Goal: Task Accomplishment & Management: Complete application form

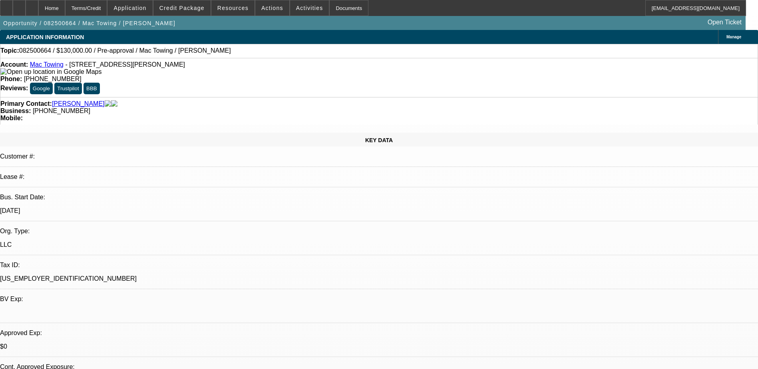
select select "0"
select select "2"
select select "0.1"
select select "4"
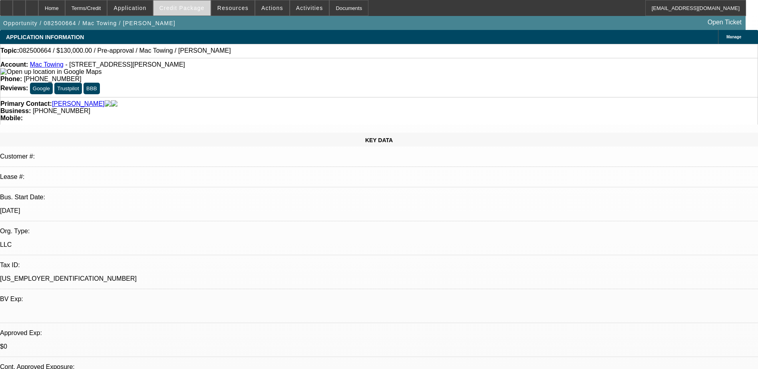
click at [193, 8] on span "Credit Package" at bounding box center [181, 8] width 45 height 6
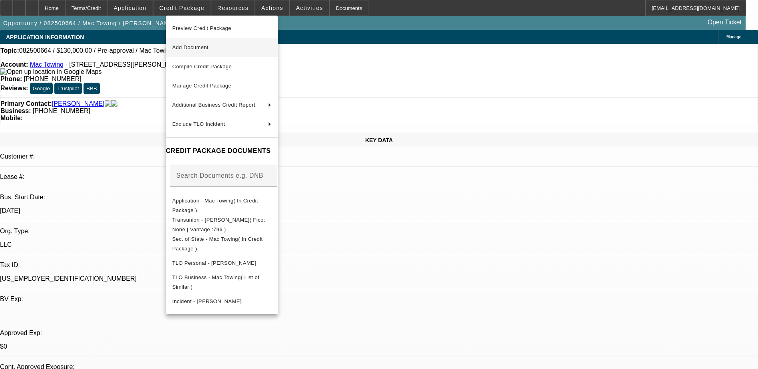
click at [208, 46] on span "Add Document" at bounding box center [190, 47] width 36 height 6
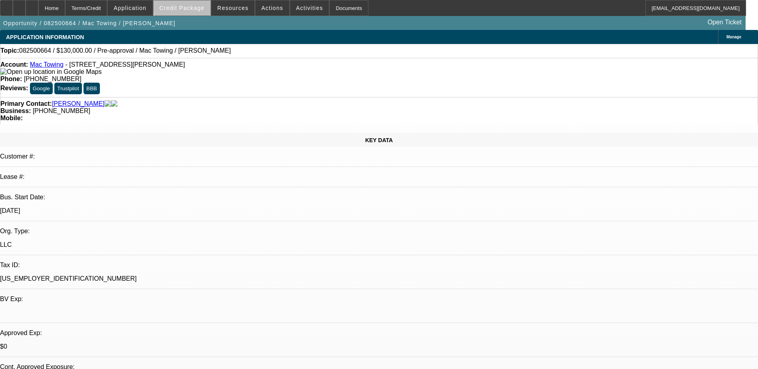
click at [196, 6] on span "Credit Package" at bounding box center [181, 8] width 45 height 6
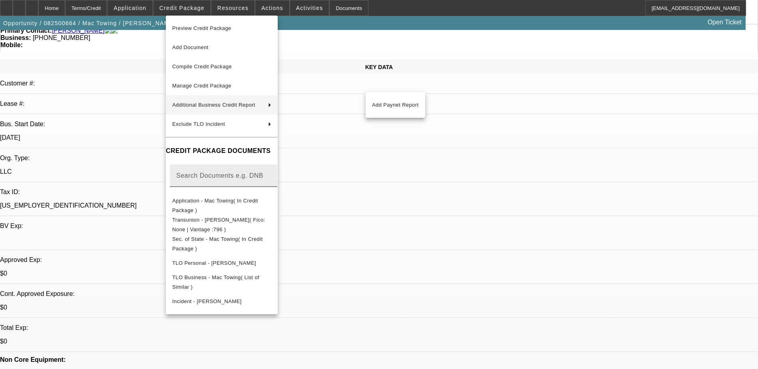
scroll to position [80, 0]
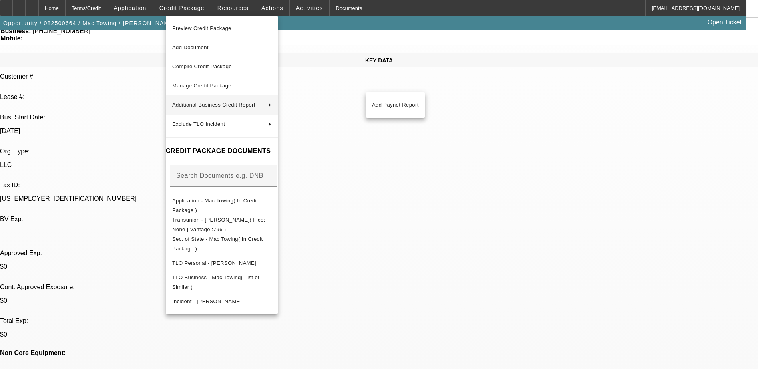
drag, startPoint x: 605, startPoint y: 165, endPoint x: 560, endPoint y: 165, distance: 45.5
click at [605, 165] on div at bounding box center [379, 184] width 758 height 369
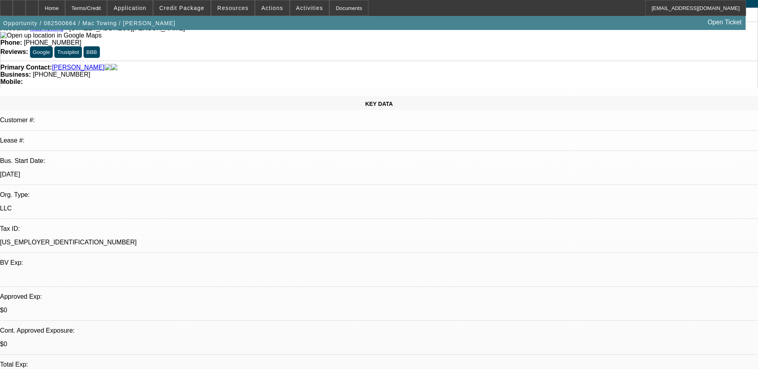
scroll to position [0, 0]
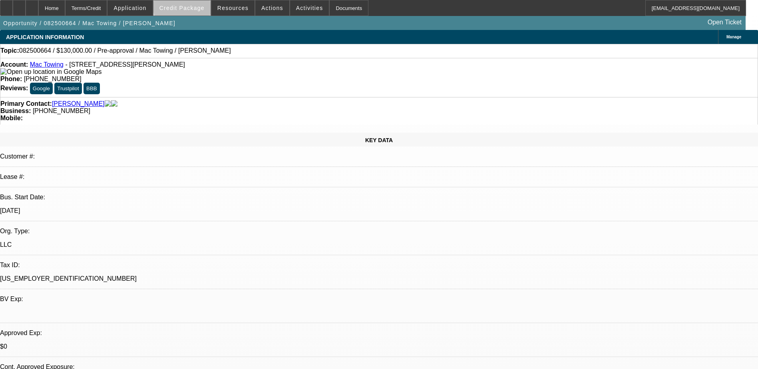
click at [195, 6] on span "Credit Package" at bounding box center [181, 8] width 45 height 6
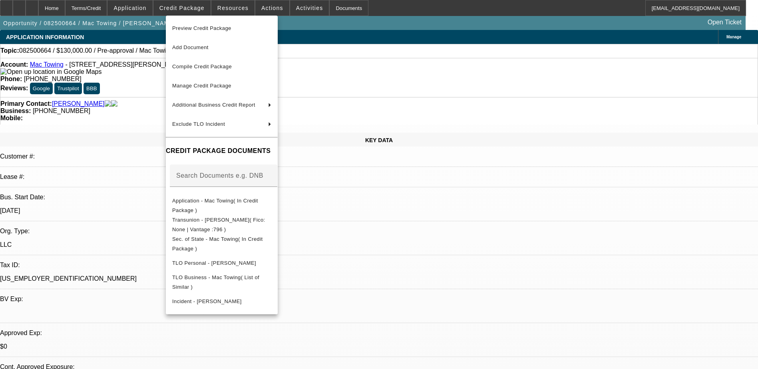
drag, startPoint x: 536, startPoint y: 224, endPoint x: 531, endPoint y: 221, distance: 5.0
click at [536, 223] on div at bounding box center [379, 184] width 758 height 369
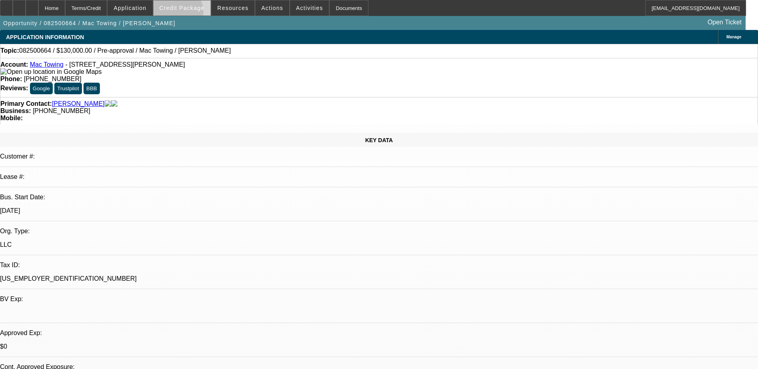
click at [188, 14] on span at bounding box center [181, 7] width 57 height 19
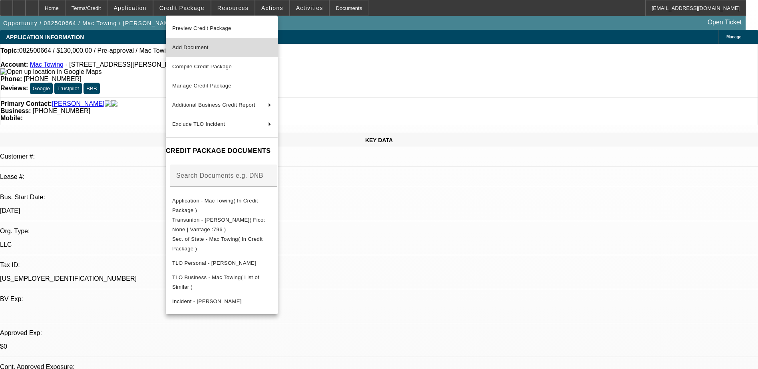
click at [230, 46] on span "Add Document" at bounding box center [221, 48] width 99 height 10
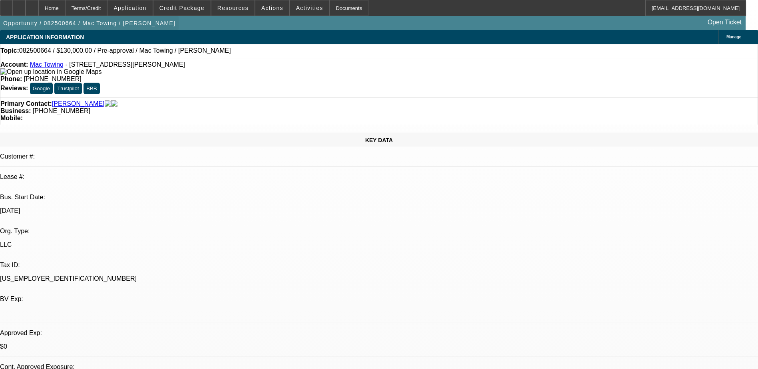
drag, startPoint x: 57, startPoint y: 8, endPoint x: 107, endPoint y: 30, distance: 55.1
click at [38, 8] on div at bounding box center [32, 8] width 13 height 16
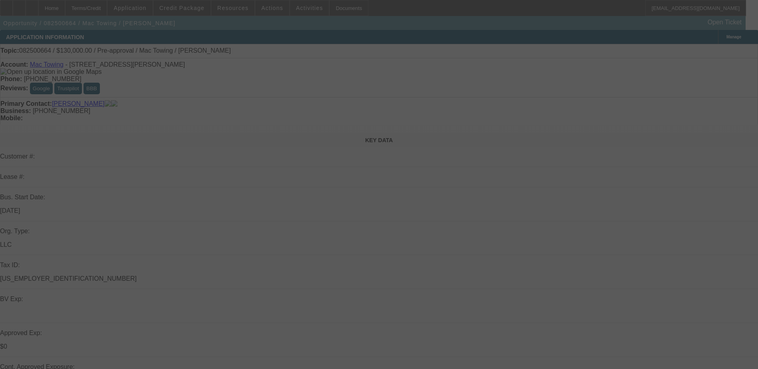
select select "0"
select select "2"
select select "0.1"
select select "4"
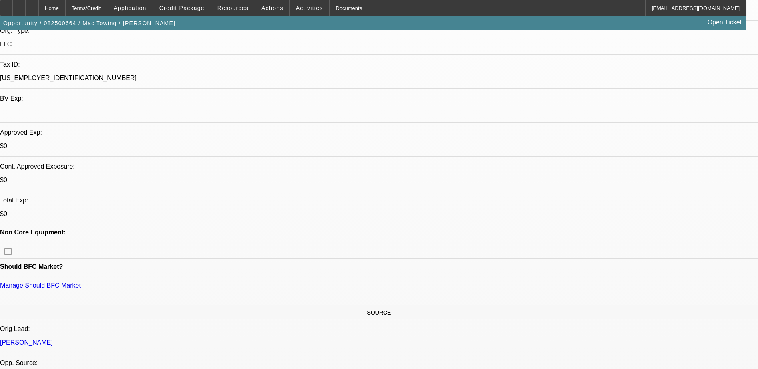
scroll to position [200, 0]
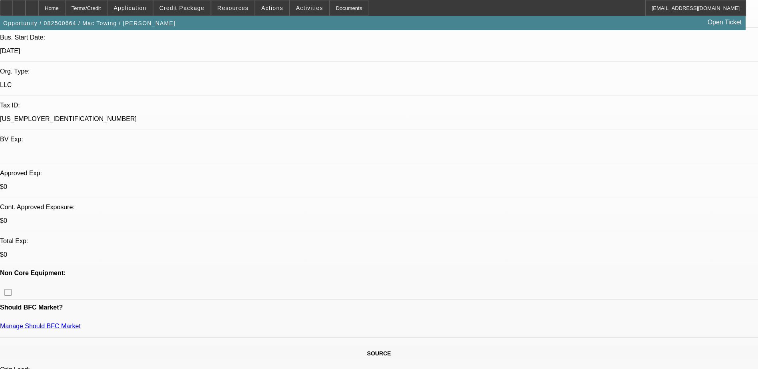
drag, startPoint x: 67, startPoint y: 228, endPoint x: 99, endPoint y: 229, distance: 32.8
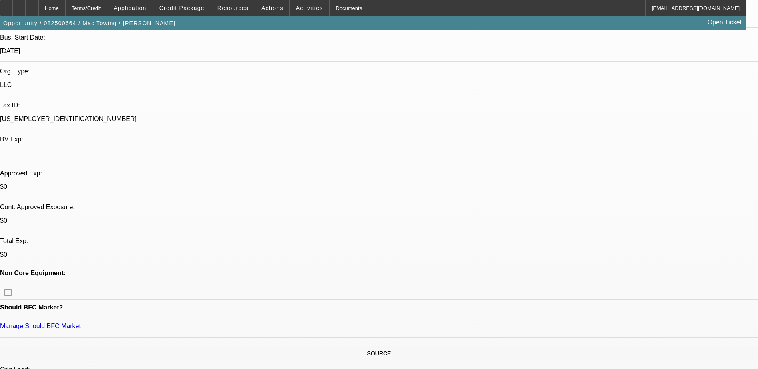
drag, startPoint x: 95, startPoint y: 231, endPoint x: 102, endPoint y: 229, distance: 7.1
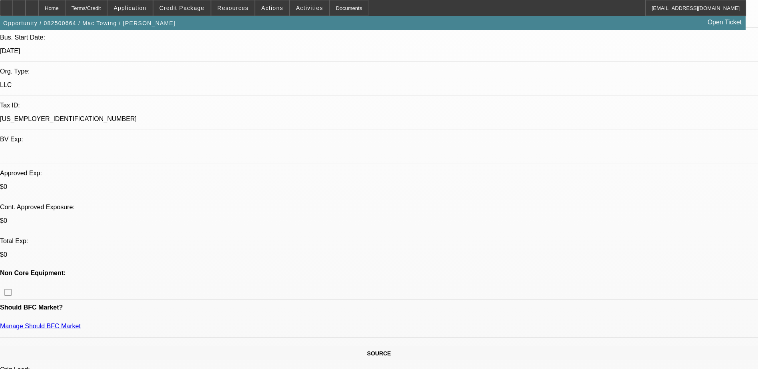
drag, startPoint x: 218, startPoint y: 228, endPoint x: 230, endPoint y: 228, distance: 11.6
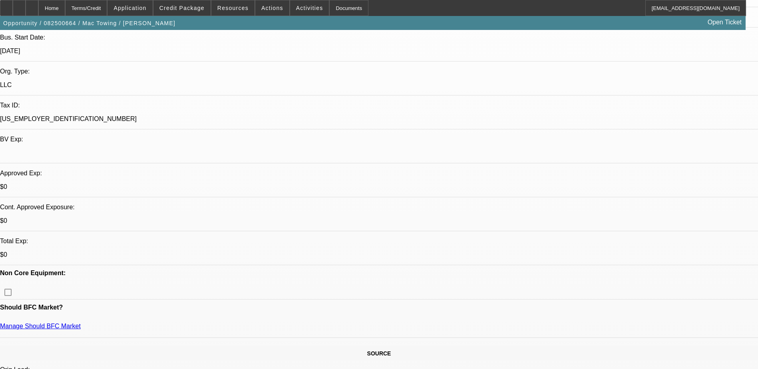
drag, startPoint x: 220, startPoint y: 229, endPoint x: 225, endPoint y: 230, distance: 4.5
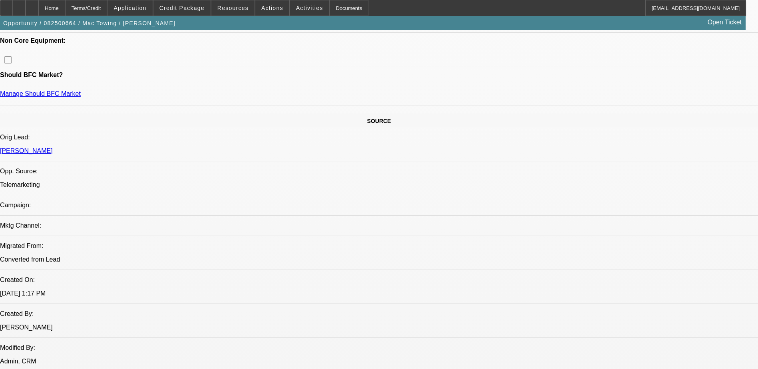
scroll to position [439, 0]
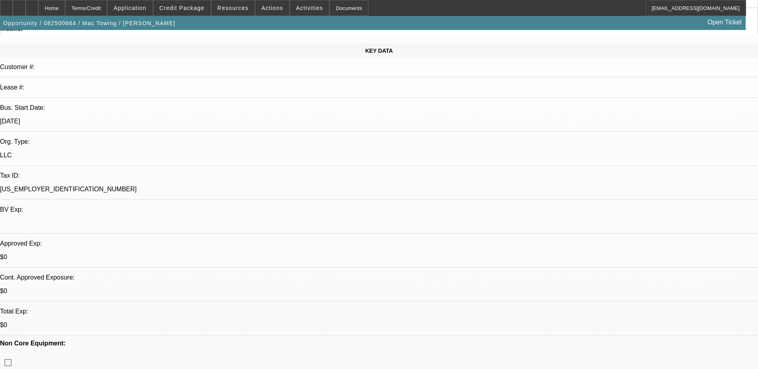
scroll to position [0, 0]
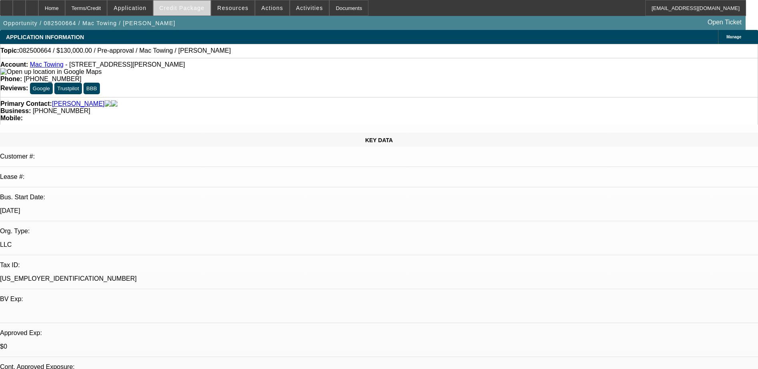
click at [204, 7] on span "Credit Package" at bounding box center [181, 8] width 45 height 6
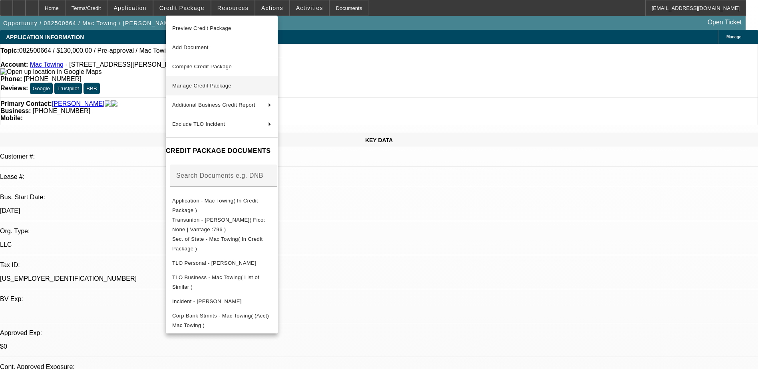
click at [240, 86] on span "Manage Credit Package" at bounding box center [221, 86] width 99 height 10
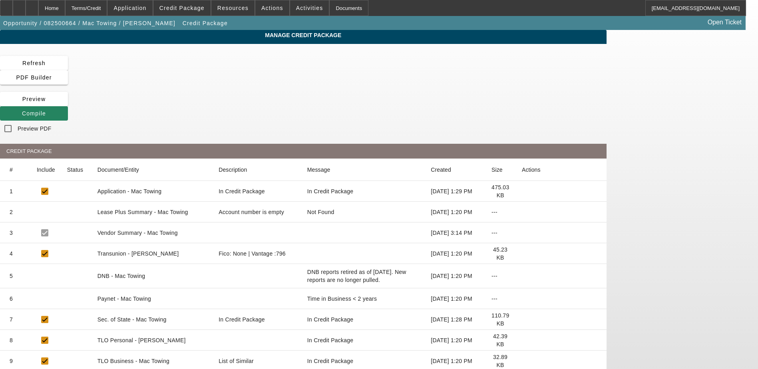
click at [522, 299] on icon at bounding box center [522, 299] width 0 height 0
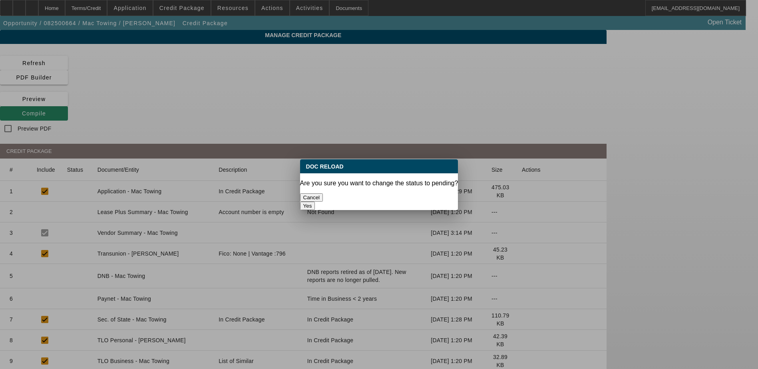
click at [315, 202] on button "Yes" at bounding box center [307, 206] width 15 height 8
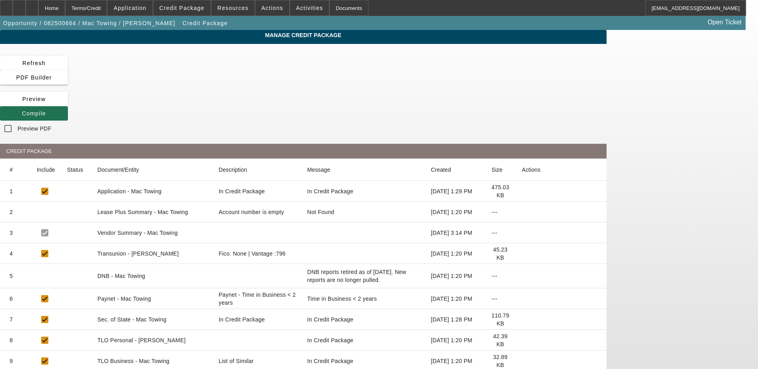
click at [46, 110] on span "Compile" at bounding box center [34, 113] width 24 height 6
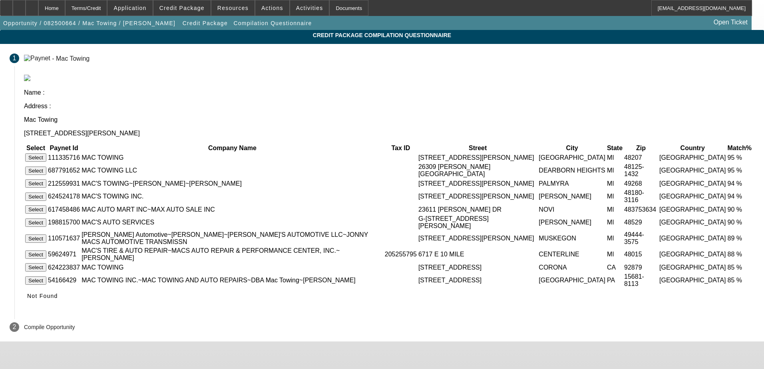
click at [46, 167] on button "Select" at bounding box center [35, 171] width 21 height 8
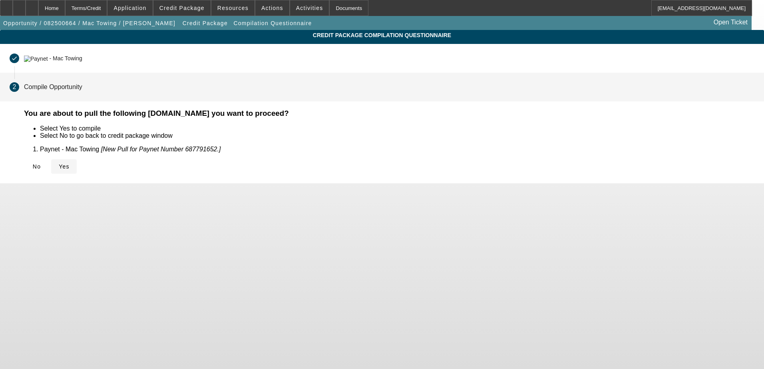
click at [59, 168] on icon at bounding box center [59, 166] width 0 height 6
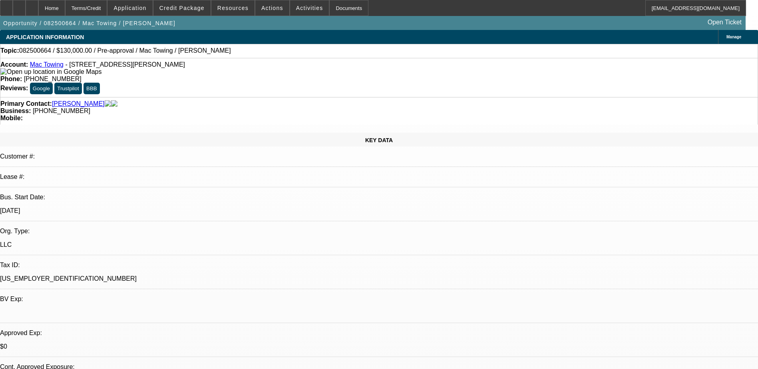
select select "0"
select select "2"
select select "0.1"
select select "4"
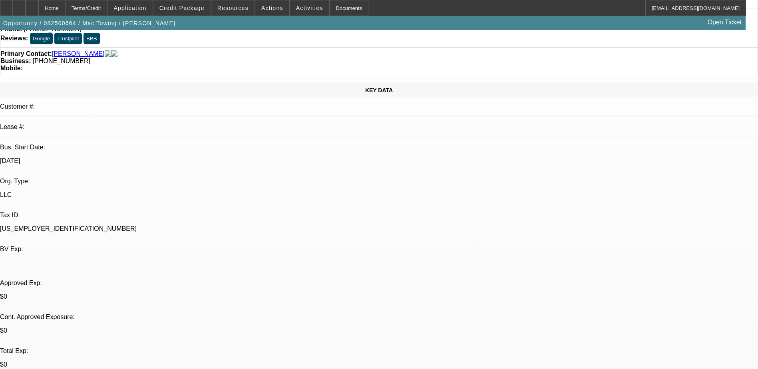
scroll to position [40, 0]
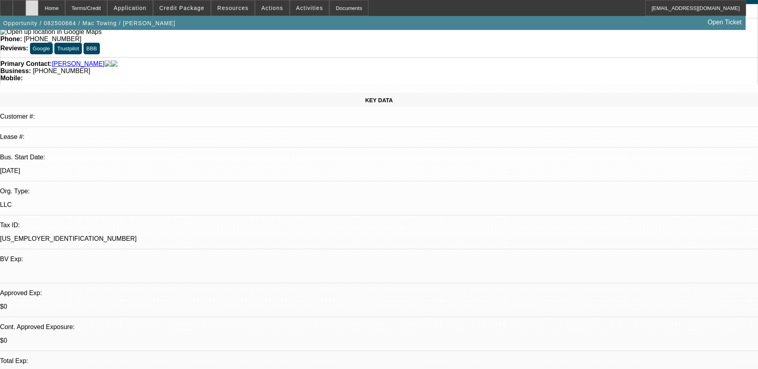
click at [32, 5] on icon at bounding box center [32, 5] width 0 height 0
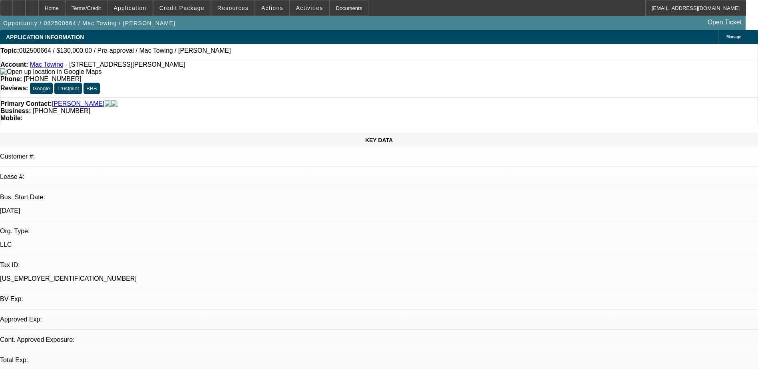
select select "0"
select select "2"
select select "0.1"
select select "1"
select select "2"
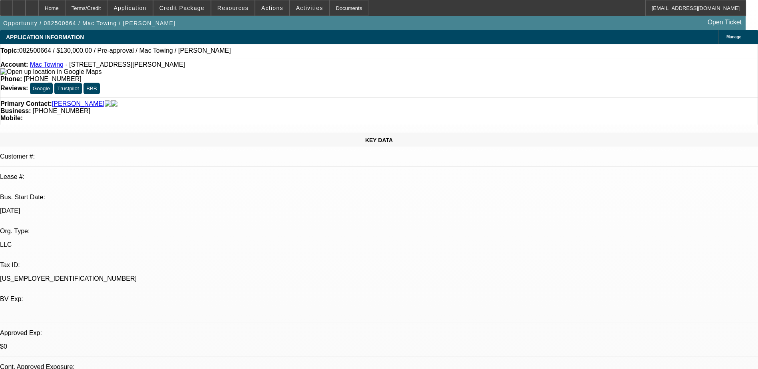
select select "4"
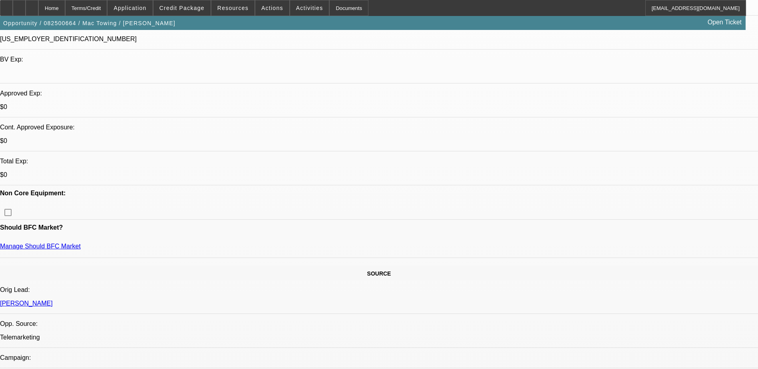
scroll to position [280, 0]
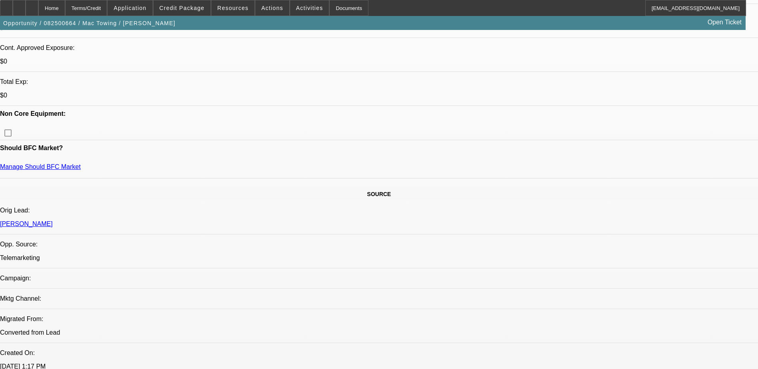
scroll to position [200, 0]
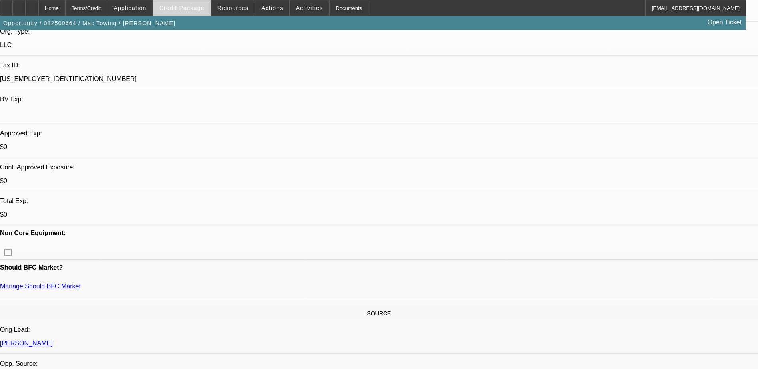
click at [205, 5] on span "Credit Package" at bounding box center [181, 8] width 45 height 6
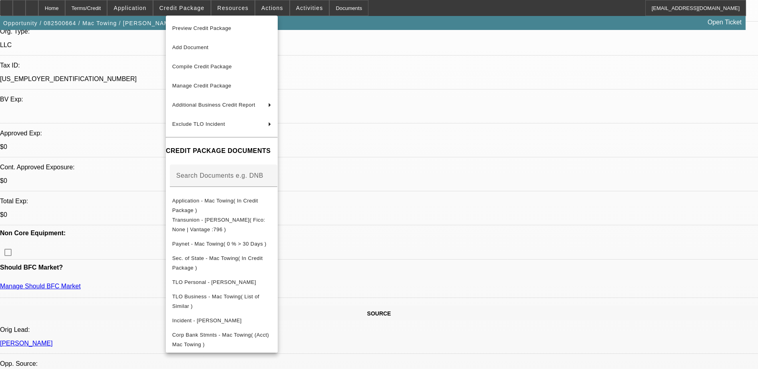
click at [594, 207] on div at bounding box center [379, 184] width 758 height 369
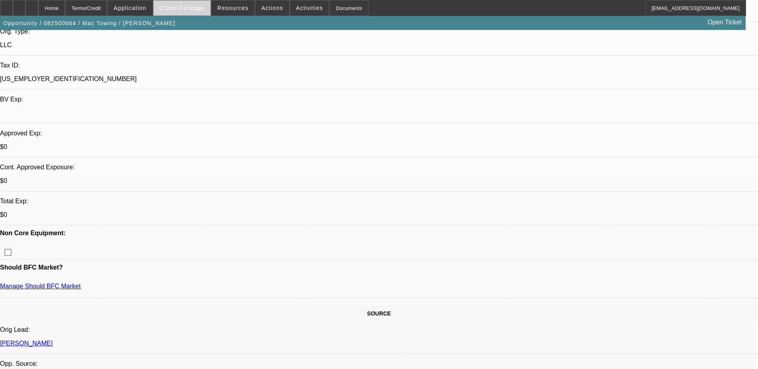
click at [196, 9] on span "Credit Package" at bounding box center [181, 8] width 45 height 6
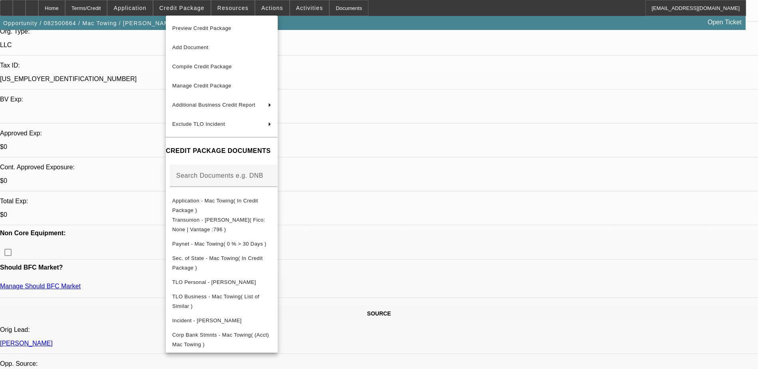
click at [543, 187] on div at bounding box center [379, 184] width 758 height 369
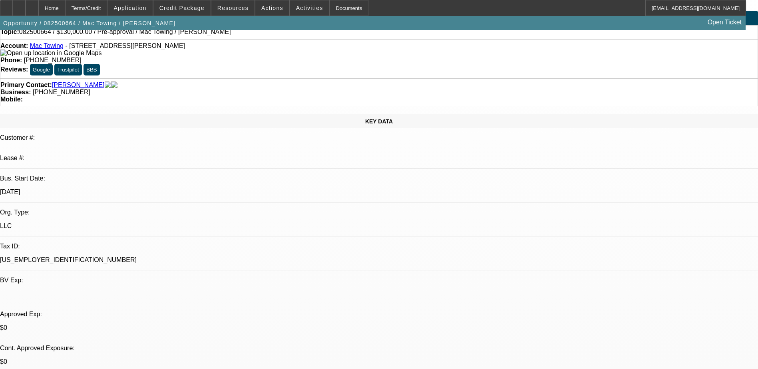
scroll to position [0, 0]
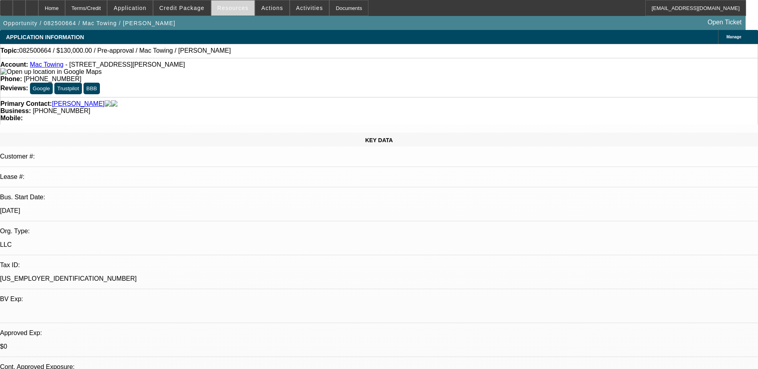
click at [241, 11] on span at bounding box center [232, 7] width 43 height 19
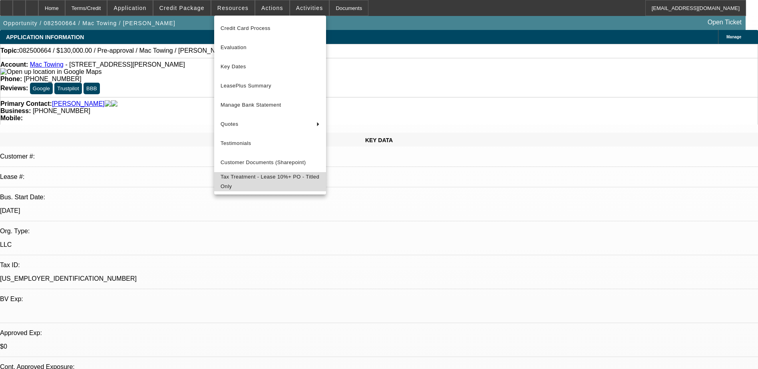
click at [265, 190] on span "Tax Treatment - Lease 10%+ PO - Titled Only" at bounding box center [269, 181] width 99 height 19
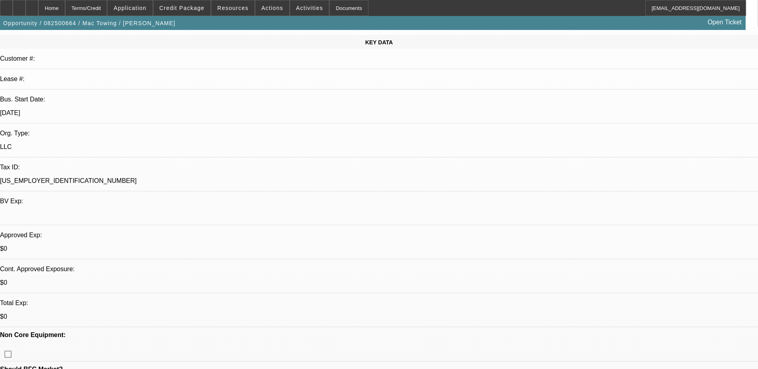
scroll to position [120, 0]
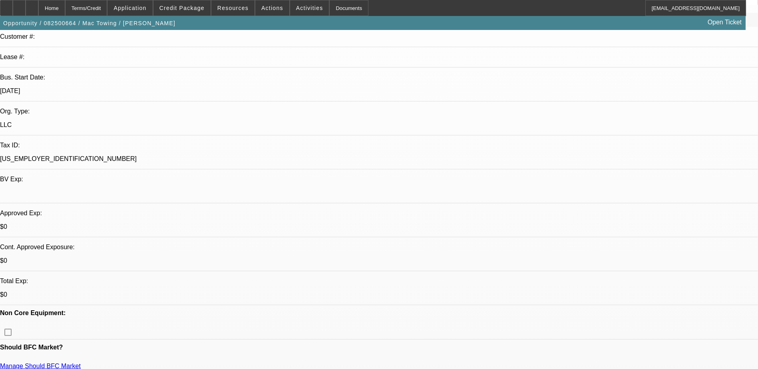
drag, startPoint x: 88, startPoint y: 220, endPoint x: 106, endPoint y: 219, distance: 18.4
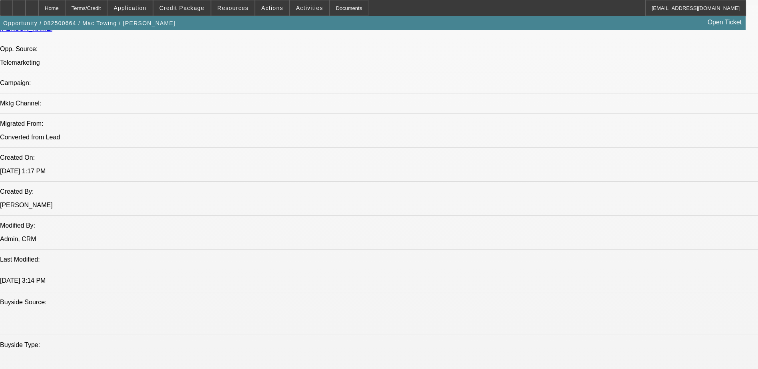
scroll to position [519, 0]
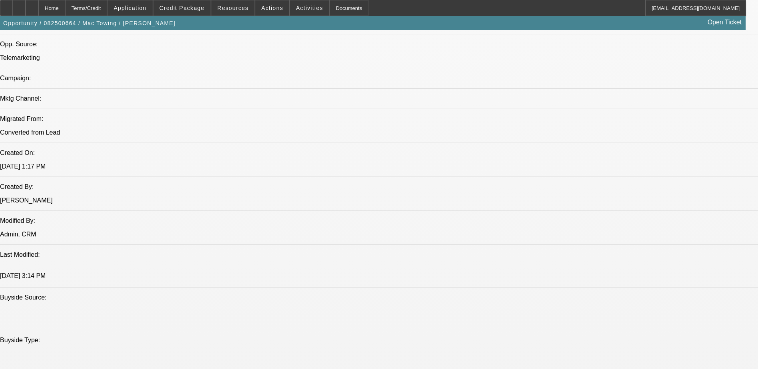
drag, startPoint x: 160, startPoint y: 300, endPoint x: 181, endPoint y: 301, distance: 20.8
drag, startPoint x: 182, startPoint y: 302, endPoint x: 182, endPoint y: 308, distance: 6.0
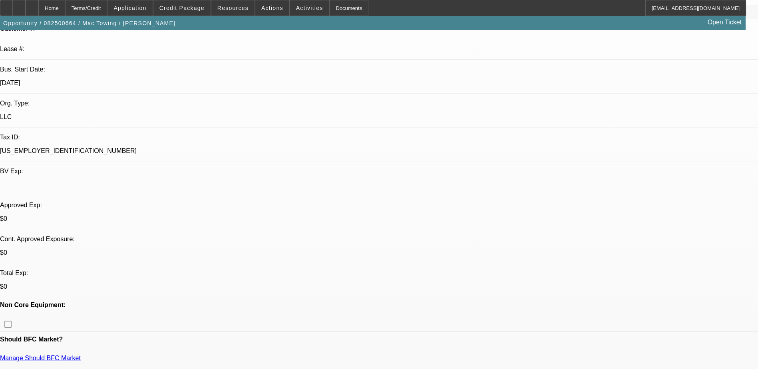
scroll to position [0, 0]
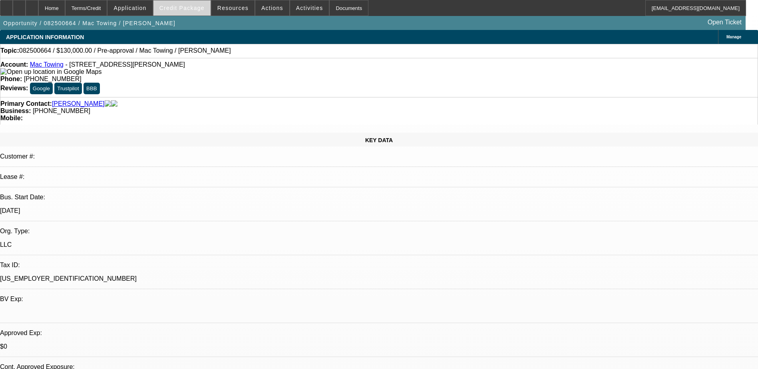
click at [195, 6] on span "Credit Package" at bounding box center [181, 8] width 45 height 6
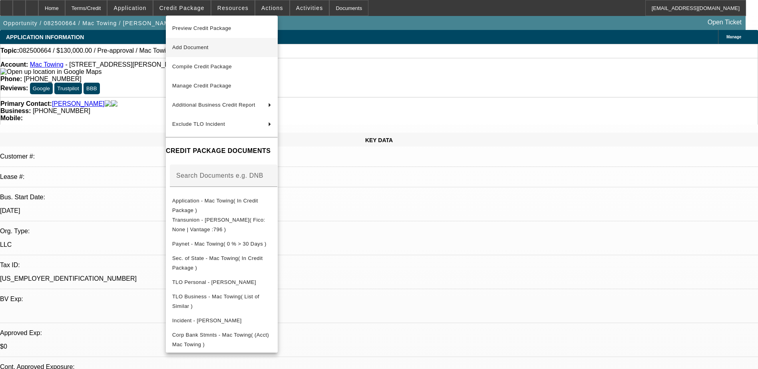
click at [218, 50] on span "Add Document" at bounding box center [221, 48] width 99 height 10
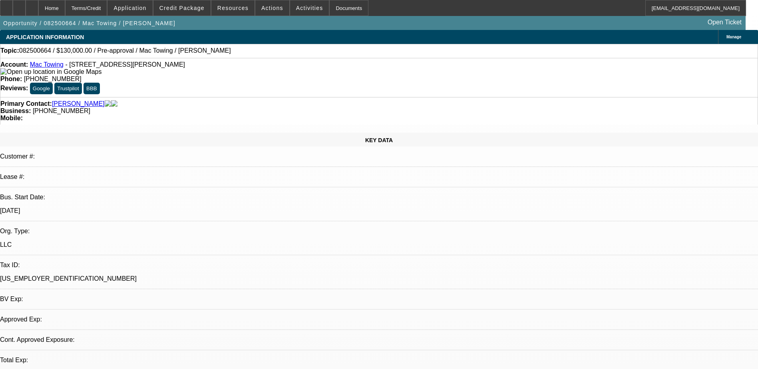
select select "0"
select select "2"
select select "0.1"
select select "4"
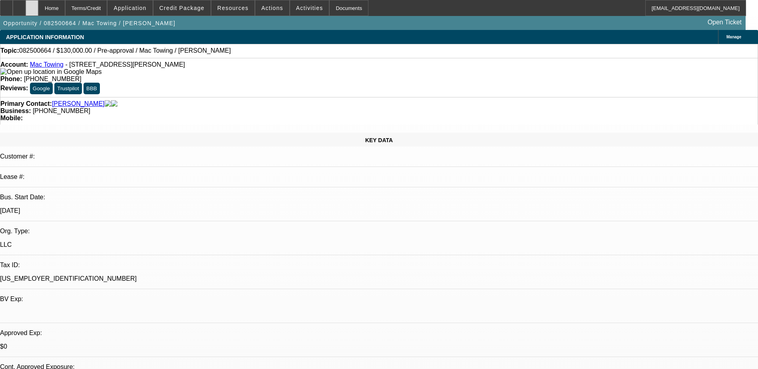
click at [38, 10] on div at bounding box center [32, 8] width 13 height 16
select select "0"
select select "2"
select select "0.1"
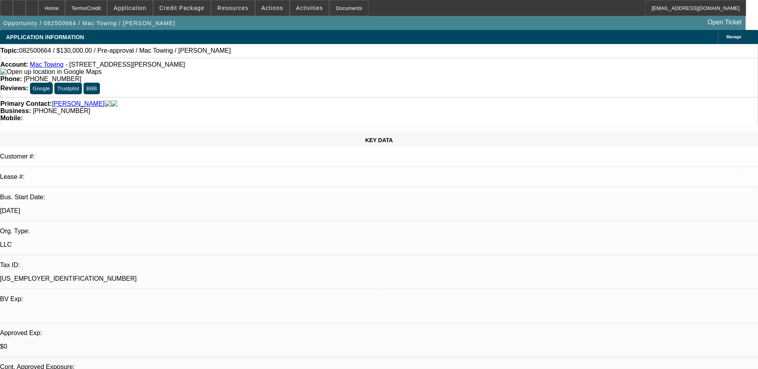
select select "4"
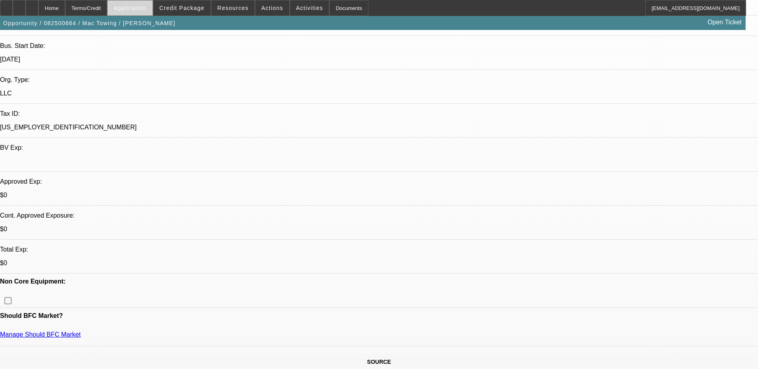
scroll to position [80, 0]
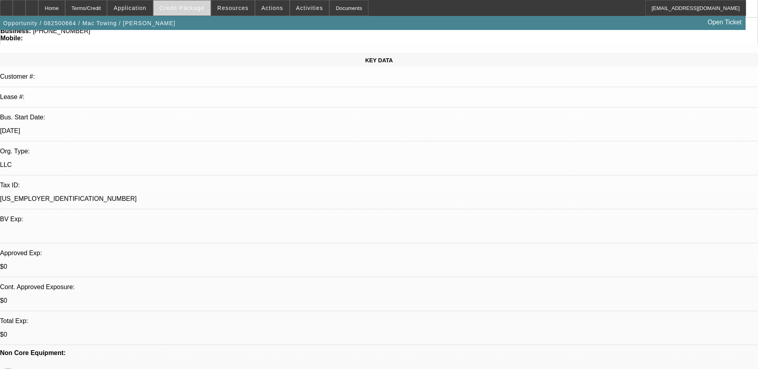
click at [185, 9] on span "Credit Package" at bounding box center [181, 8] width 45 height 6
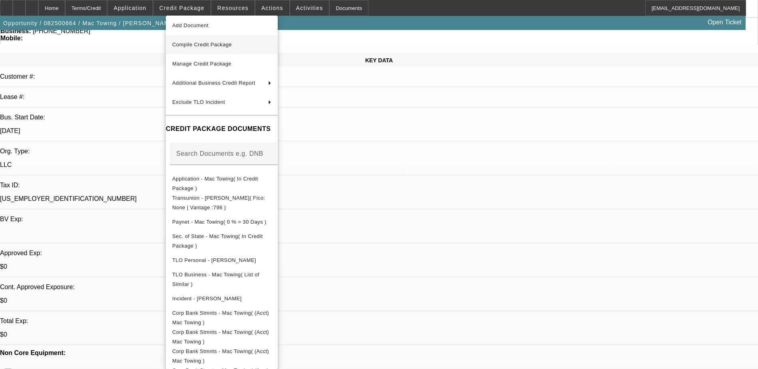
scroll to position [0, 0]
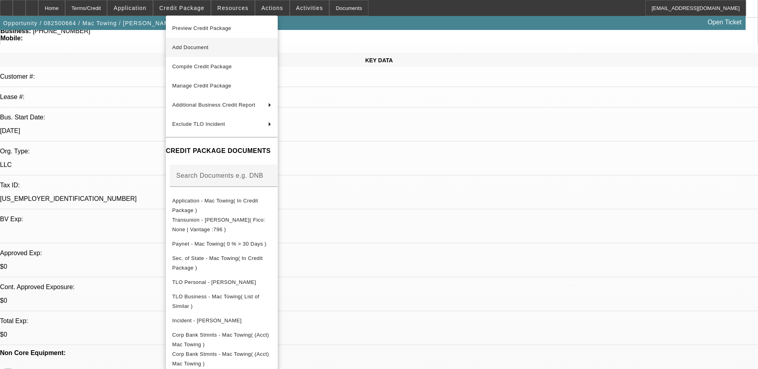
click at [251, 39] on button "Add Document" at bounding box center [222, 47] width 112 height 19
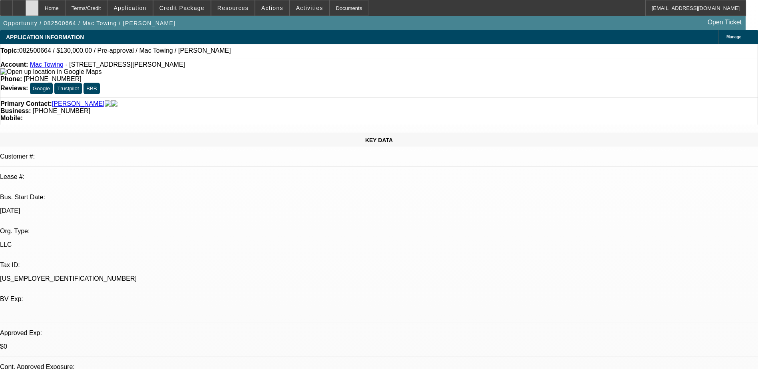
click at [38, 9] on div at bounding box center [32, 8] width 13 height 16
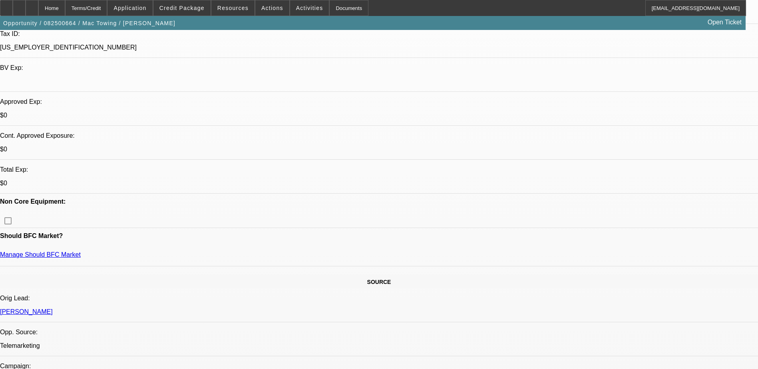
scroll to position [240, 0]
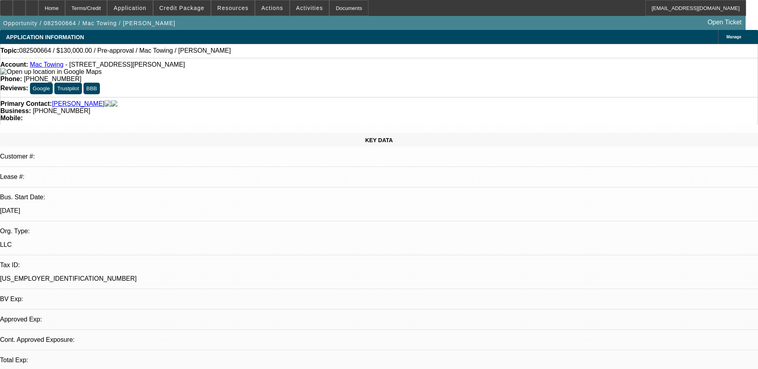
select select "0"
select select "2"
select select "0.1"
select select "4"
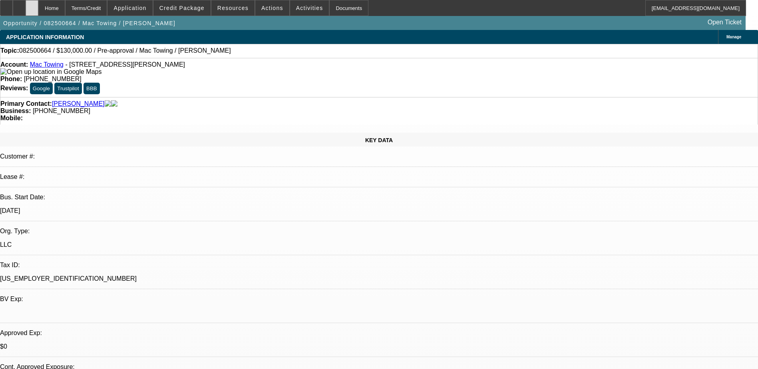
click at [38, 4] on div at bounding box center [32, 8] width 13 height 16
select select "0"
select select "2"
select select "0.1"
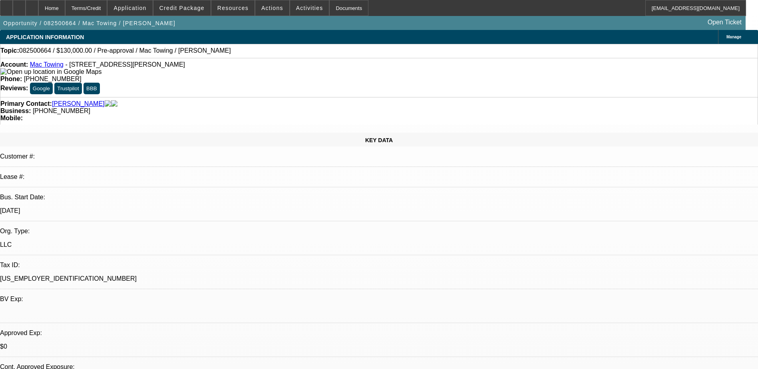
select select "4"
click at [38, 2] on div at bounding box center [32, 8] width 13 height 16
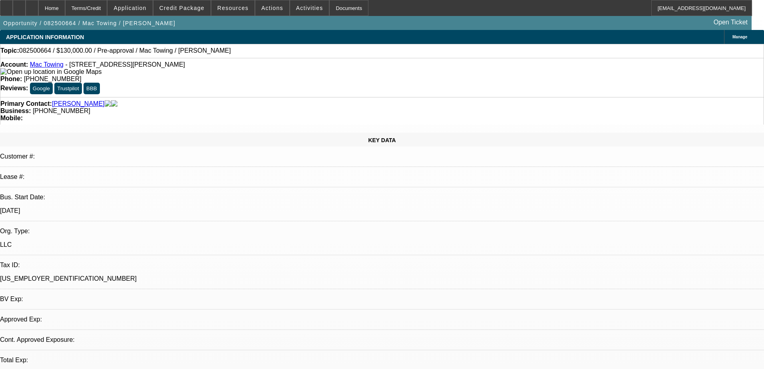
select select "0"
select select "2"
select select "0.1"
select select "4"
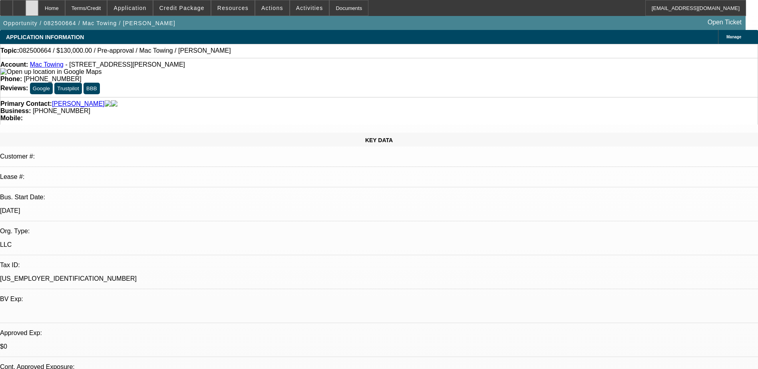
click at [38, 4] on div at bounding box center [32, 8] width 13 height 16
select select "0"
select select "2"
select select "0.1"
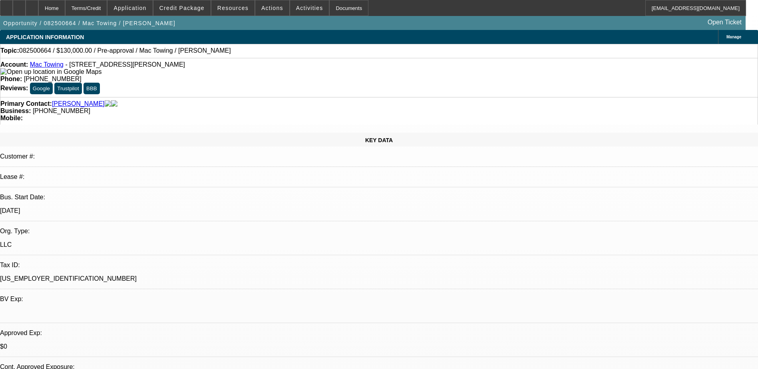
select select "4"
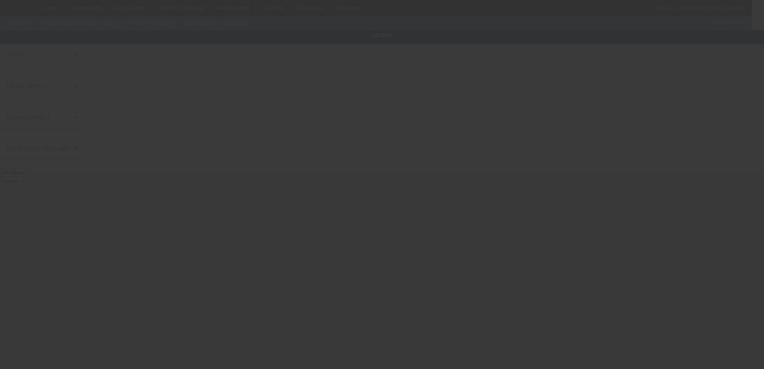
click at [340, 65] on div at bounding box center [382, 184] width 764 height 369
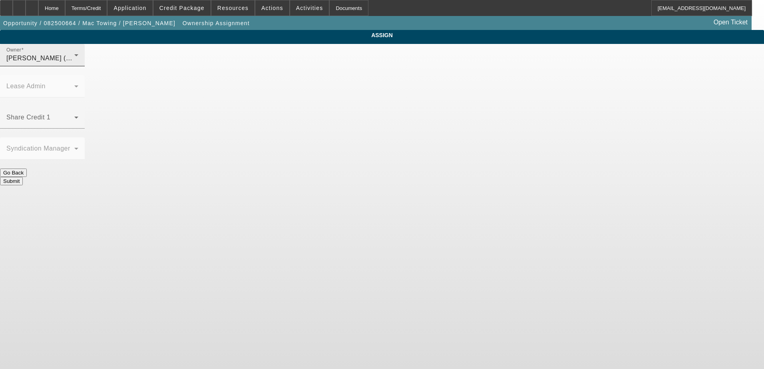
click at [78, 66] on div "Owner [PERSON_NAME] (Lvl 1)" at bounding box center [42, 55] width 72 height 22
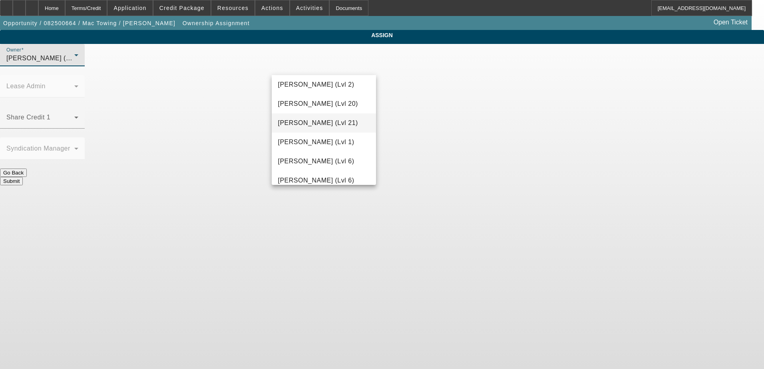
scroll to position [365, 0]
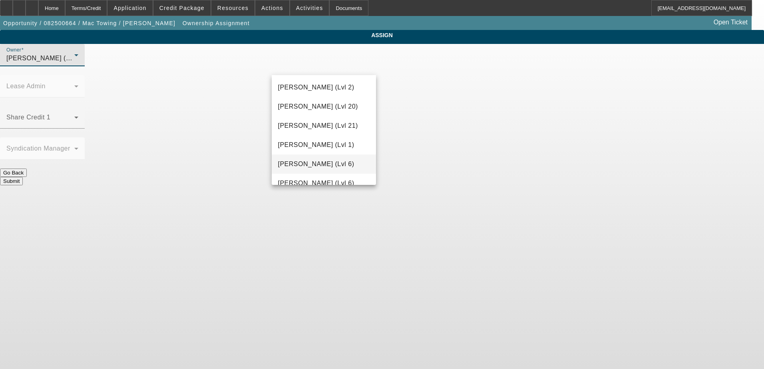
click at [322, 161] on span "[PERSON_NAME] (Lvl 6)" at bounding box center [316, 164] width 76 height 10
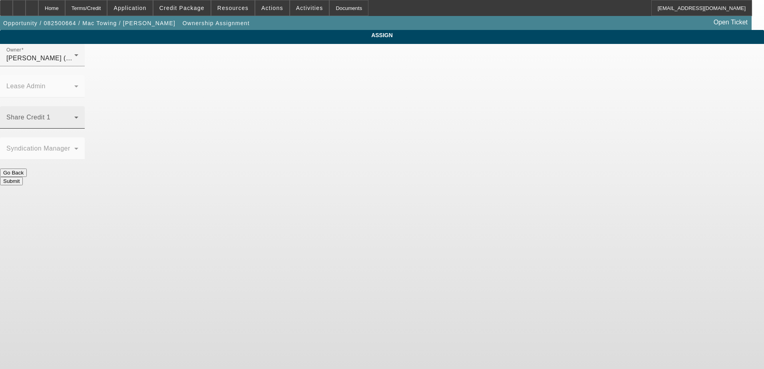
click at [78, 106] on div "Share Credit 1" at bounding box center [42, 117] width 72 height 22
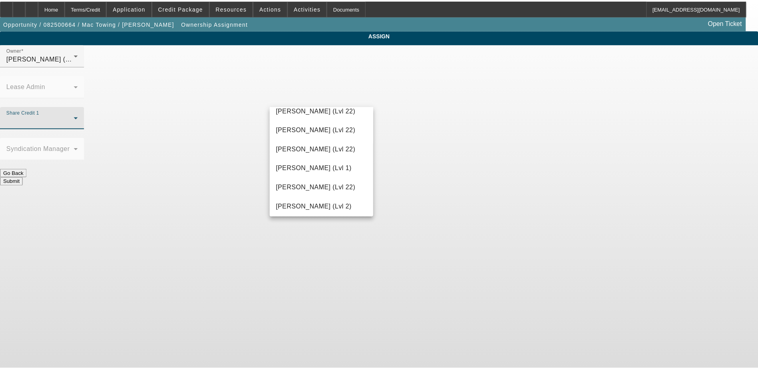
scroll to position [986, 0]
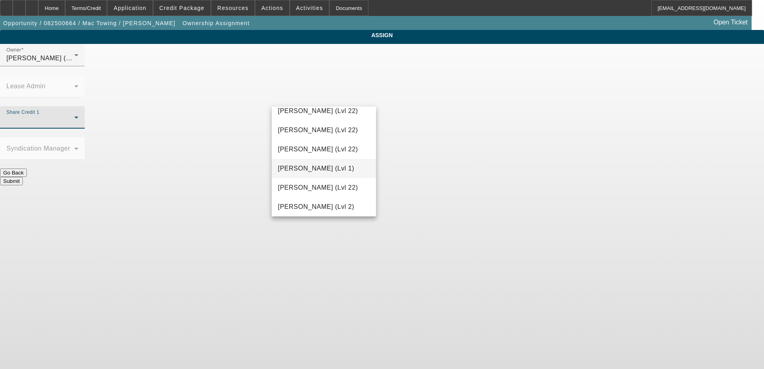
click at [304, 163] on mat-option "[PERSON_NAME] (Lvl 1)" at bounding box center [324, 168] width 105 height 19
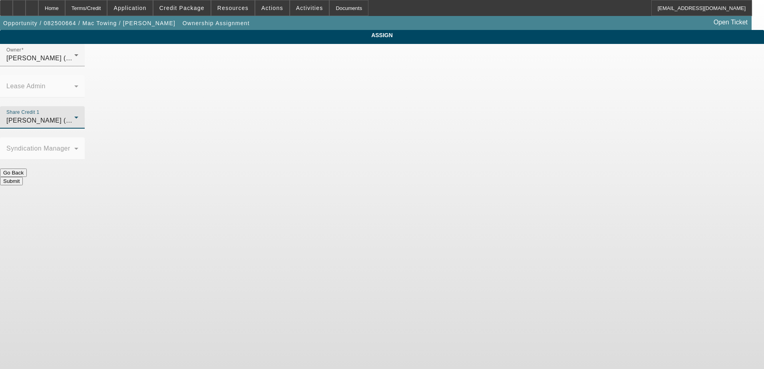
click at [23, 177] on button "Submit" at bounding box center [11, 181] width 23 height 8
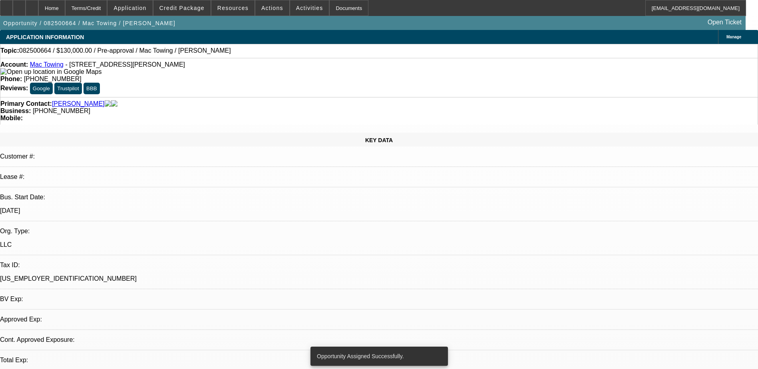
select select "0"
select select "2"
select select "0.1"
select select "4"
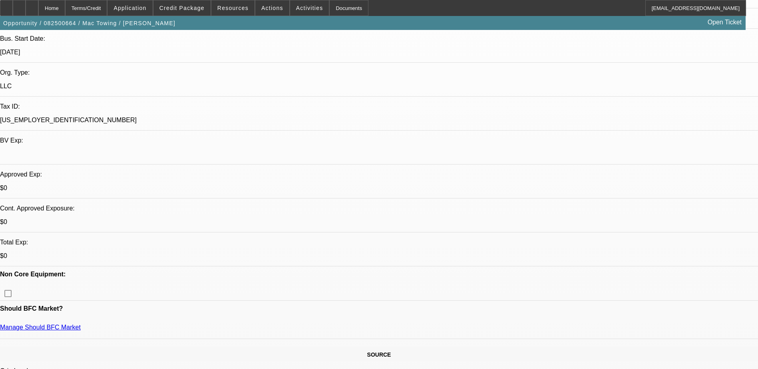
scroll to position [160, 0]
drag, startPoint x: 84, startPoint y: 186, endPoint x: 112, endPoint y: 184, distance: 28.0
drag, startPoint x: 92, startPoint y: 185, endPoint x: 101, endPoint y: 187, distance: 8.9
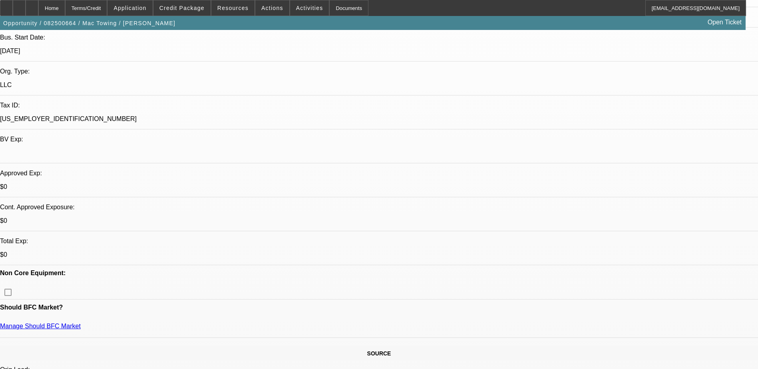
drag, startPoint x: 91, startPoint y: 187, endPoint x: 105, endPoint y: 186, distance: 14.4
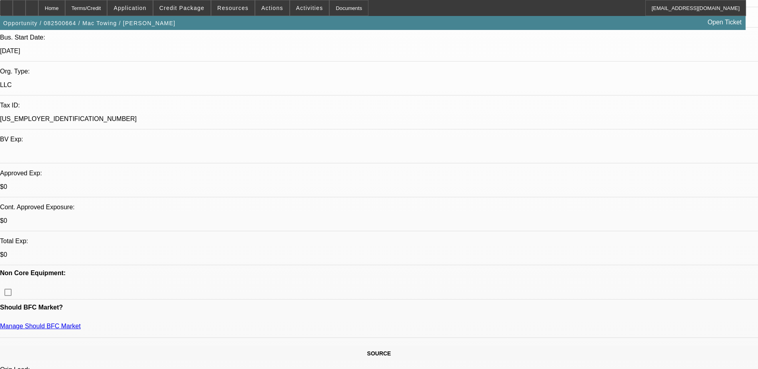
drag, startPoint x: 91, startPoint y: 186, endPoint x: 111, endPoint y: 187, distance: 20.0
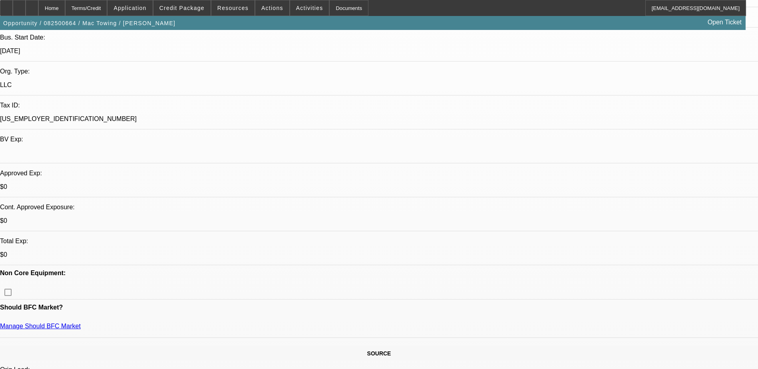
drag, startPoint x: 111, startPoint y: 187, endPoint x: 99, endPoint y: 188, distance: 11.6
drag, startPoint x: 91, startPoint y: 187, endPoint x: 98, endPoint y: 187, distance: 6.8
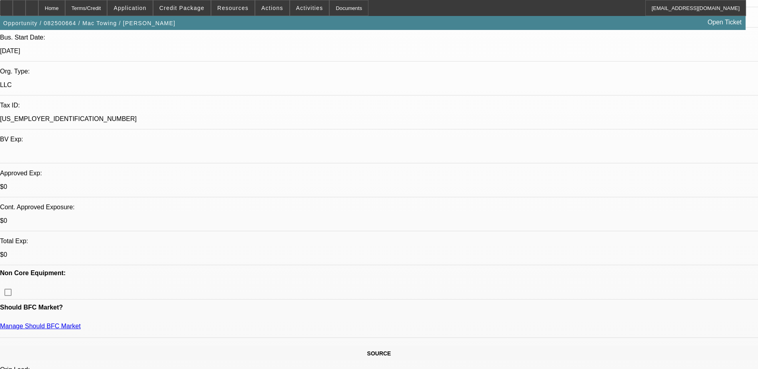
drag, startPoint x: 98, startPoint y: 187, endPoint x: 68, endPoint y: 185, distance: 30.4
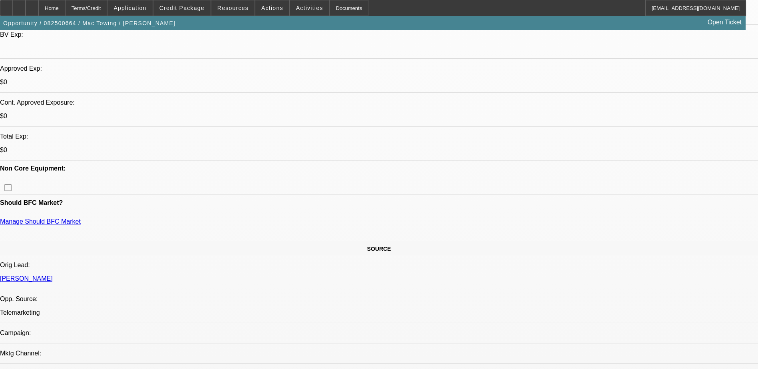
scroll to position [280, 0]
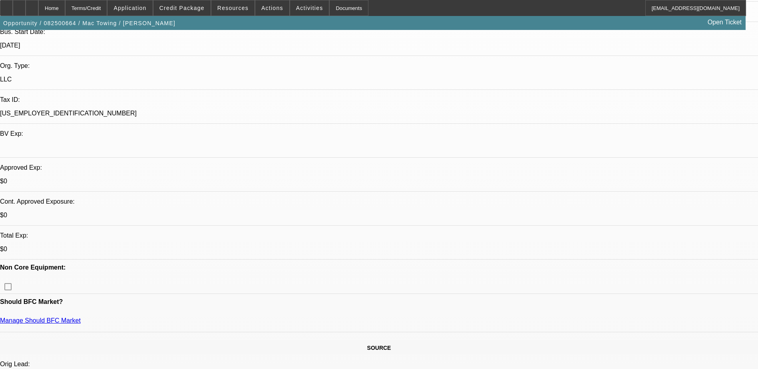
scroll to position [160, 0]
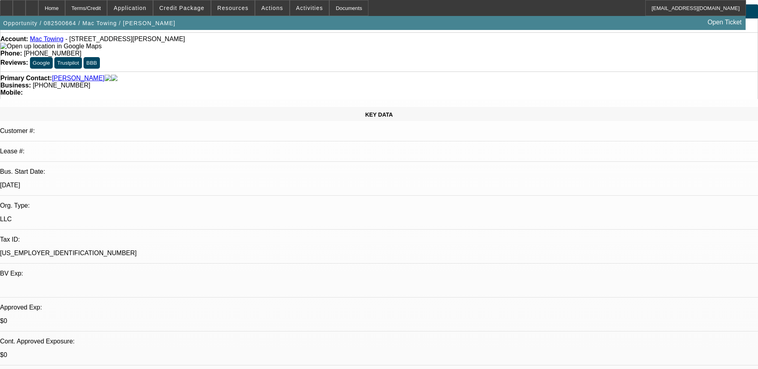
scroll to position [0, 0]
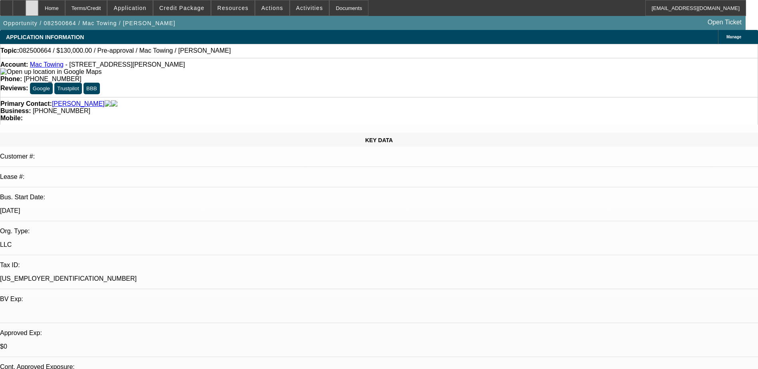
click at [32, 5] on icon at bounding box center [32, 5] width 0 height 0
select select "0.1"
select select "2"
select select "0.1"
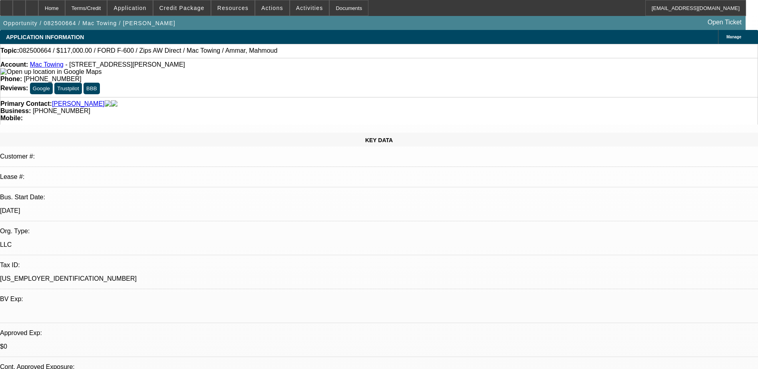
select select "4"
drag, startPoint x: 189, startPoint y: 273, endPoint x: 404, endPoint y: 278, distance: 214.9
drag, startPoint x: 404, startPoint y: 278, endPoint x: 394, endPoint y: 278, distance: 10.4
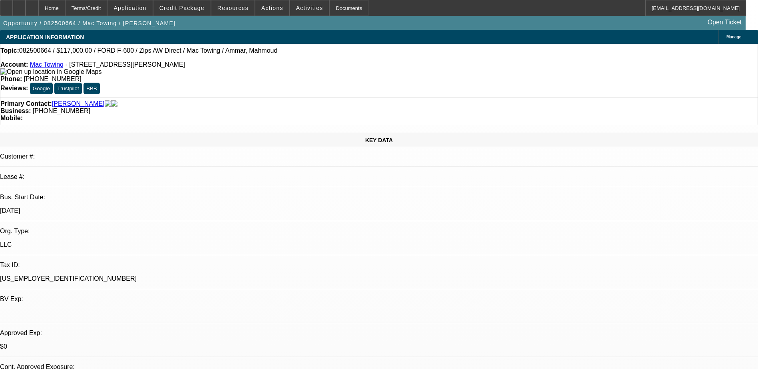
drag, startPoint x: 374, startPoint y: 279, endPoint x: 464, endPoint y: 286, distance: 90.1
drag, startPoint x: 464, startPoint y: 286, endPoint x: 449, endPoint y: 285, distance: 15.6
click at [38, 6] on div at bounding box center [32, 8] width 13 height 16
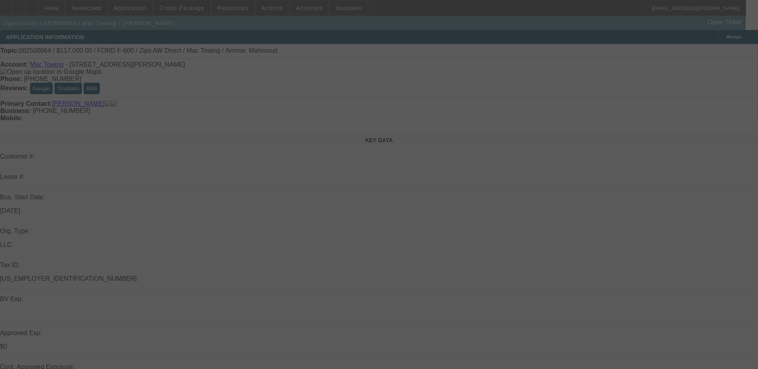
select select "0.1"
select select "2"
select select "0.1"
select select "4"
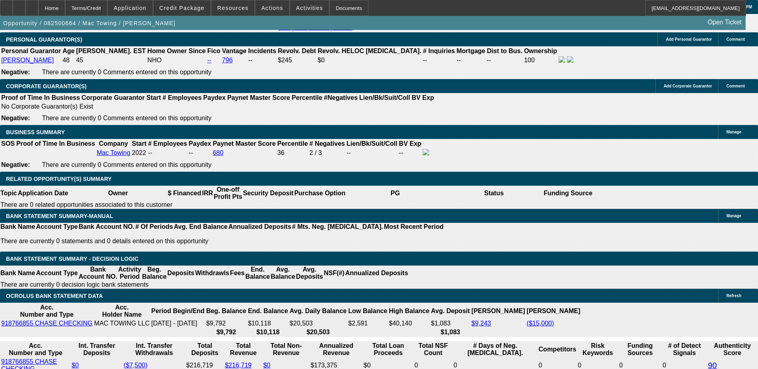
scroll to position [1198, 0]
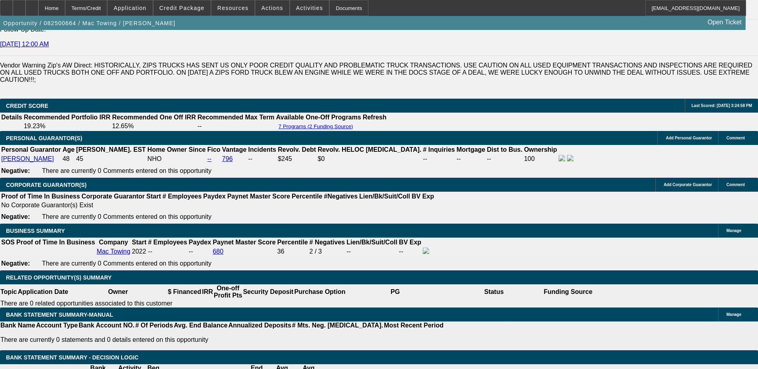
scroll to position [1118, 0]
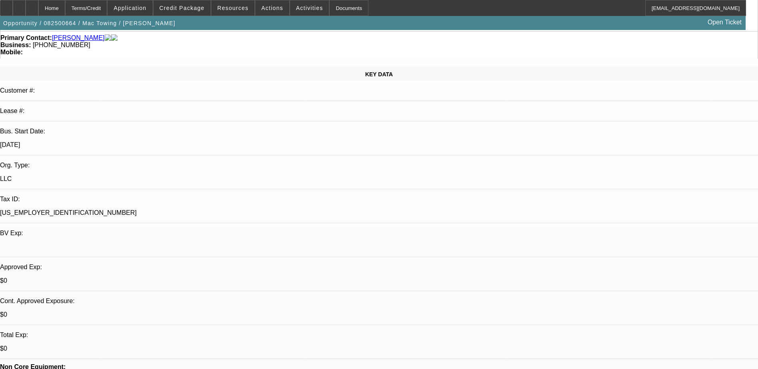
scroll to position [0, 0]
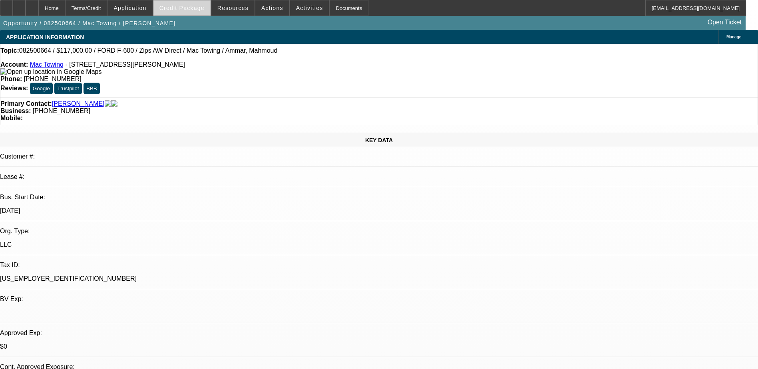
click at [203, 9] on span "Credit Package" at bounding box center [181, 8] width 45 height 6
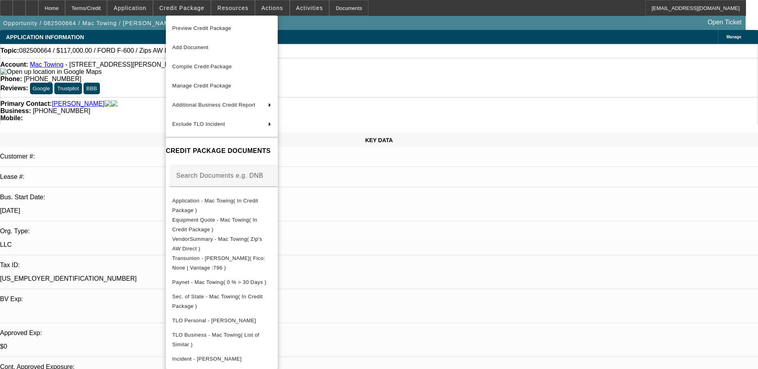
click at [206, 6] on div at bounding box center [379, 184] width 758 height 369
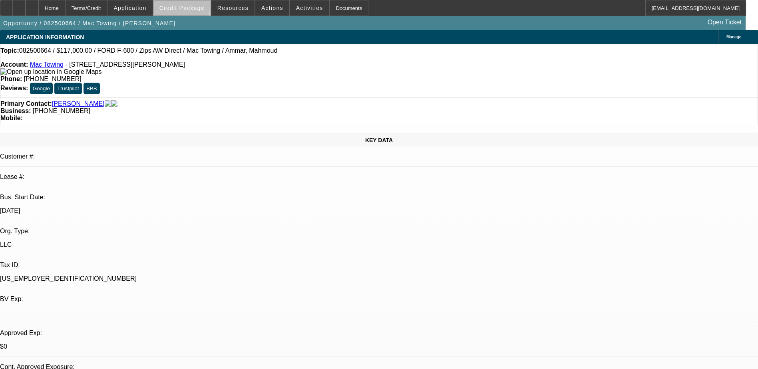
click at [194, 8] on span "Credit Package" at bounding box center [181, 8] width 45 height 6
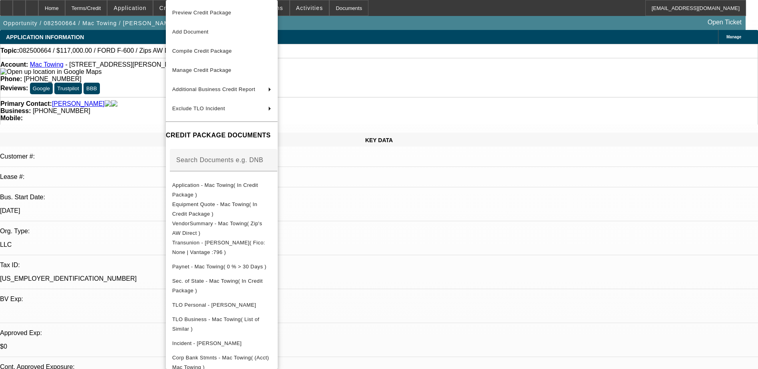
click at [410, 16] on div at bounding box center [379, 184] width 758 height 369
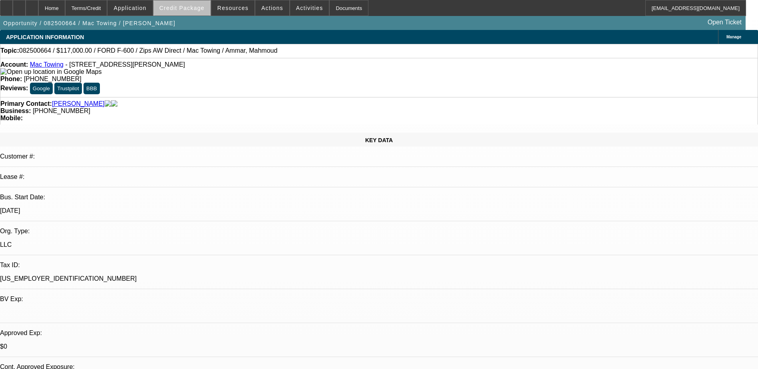
click at [203, 12] on span at bounding box center [181, 7] width 57 height 19
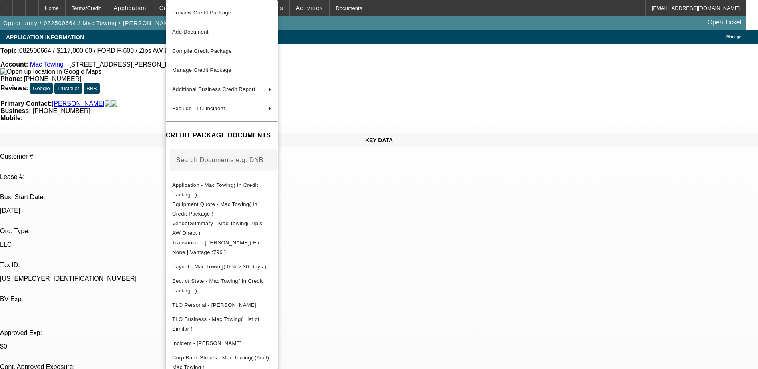
click at [413, 39] on div at bounding box center [379, 184] width 758 height 369
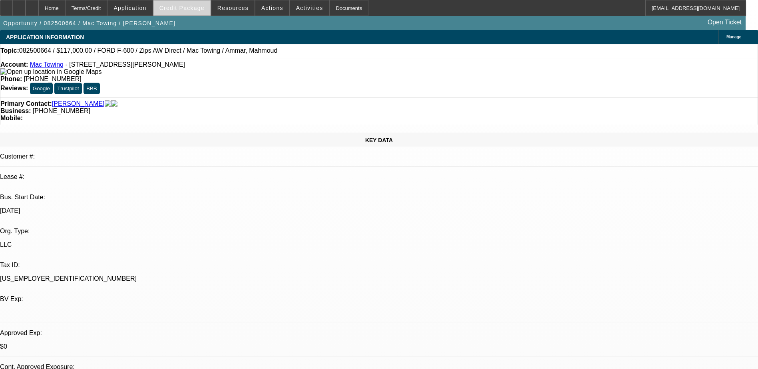
click at [190, 7] on span "Credit Package" at bounding box center [181, 8] width 45 height 6
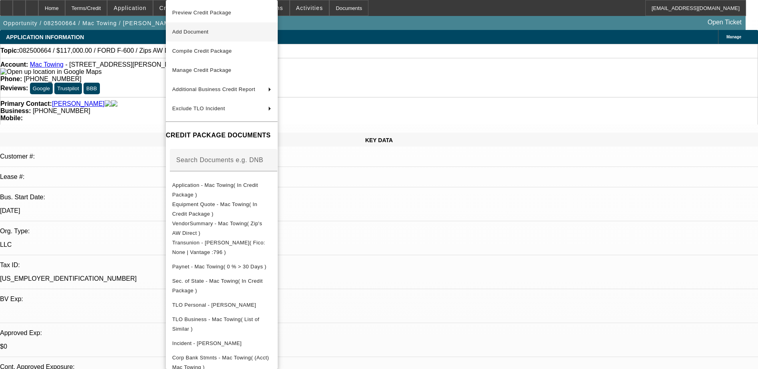
click at [244, 30] on span "Add Document" at bounding box center [221, 32] width 99 height 10
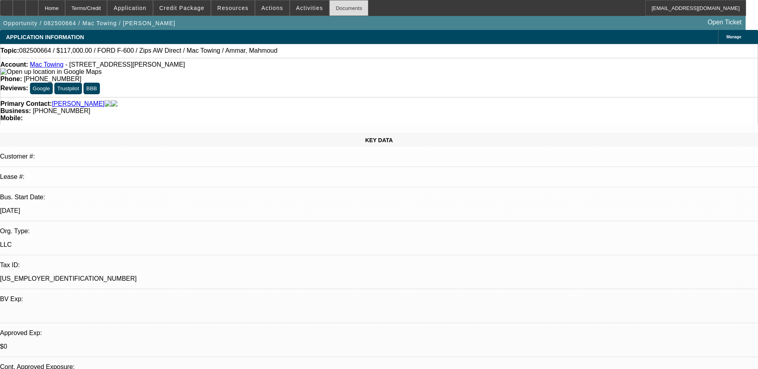
click at [339, 3] on div "Documents" at bounding box center [348, 8] width 39 height 16
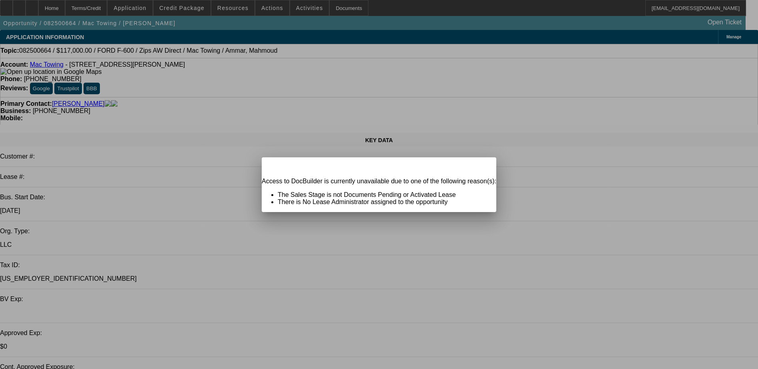
click at [352, 41] on div at bounding box center [379, 184] width 758 height 369
click at [470, 171] on div "Warning Close" at bounding box center [379, 164] width 234 height 14
click at [480, 167] on span "Close" at bounding box center [485, 164] width 11 height 4
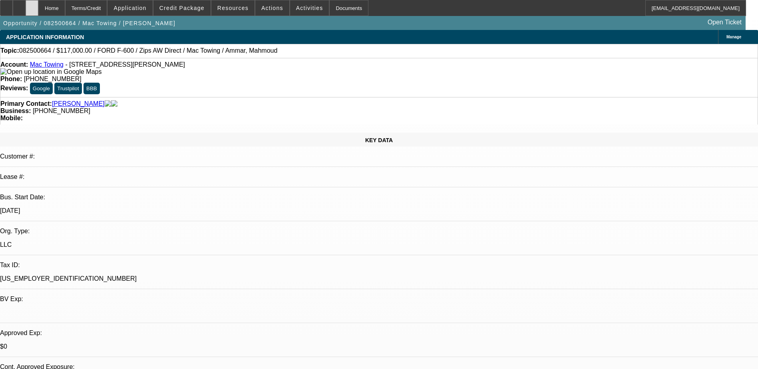
click at [38, 10] on div at bounding box center [32, 8] width 13 height 16
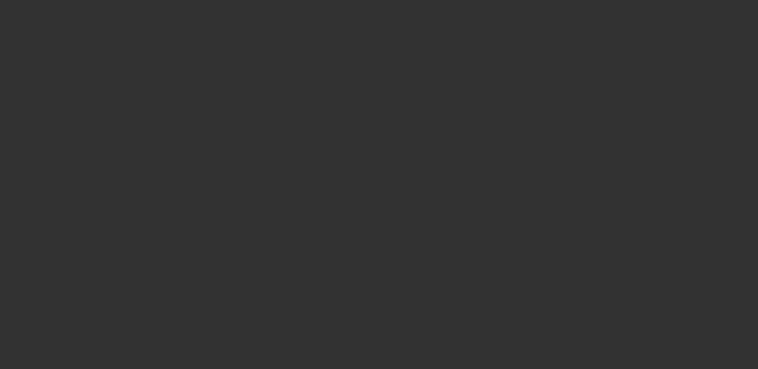
scroll to position [240, 0]
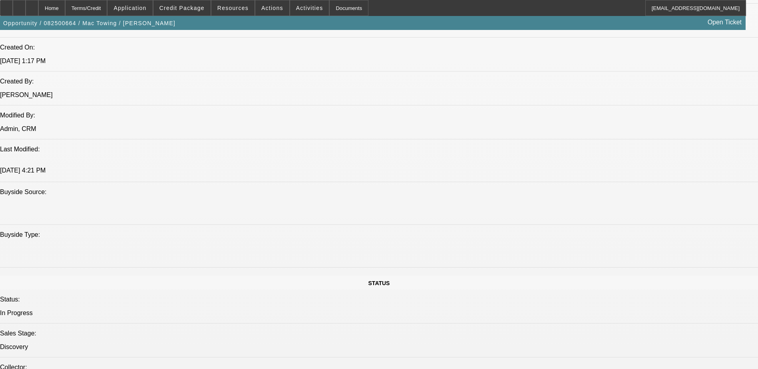
select select "0.1"
select select "2"
select select "0.1"
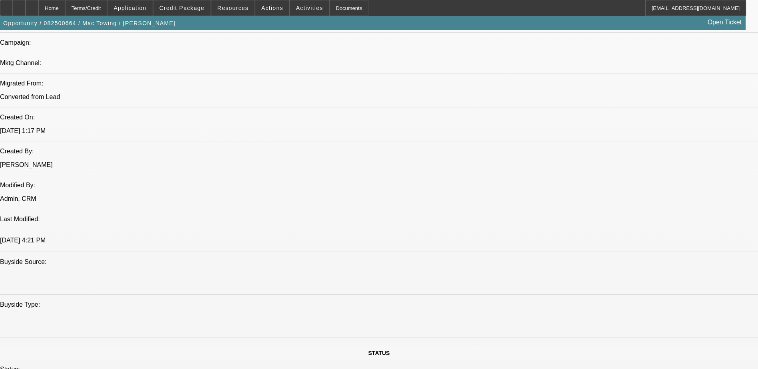
select select "1"
select select "2"
select select "4"
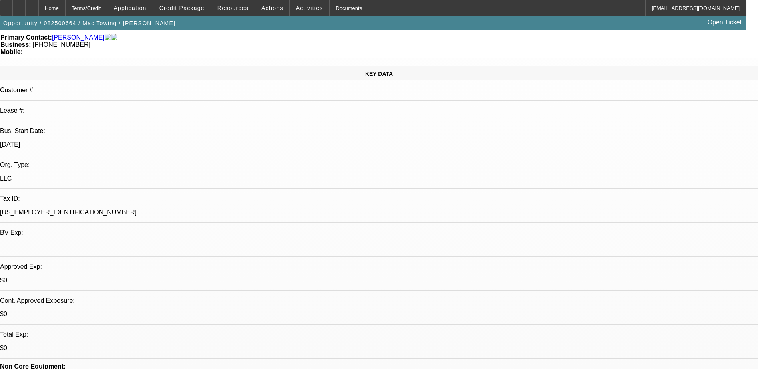
scroll to position [0, 0]
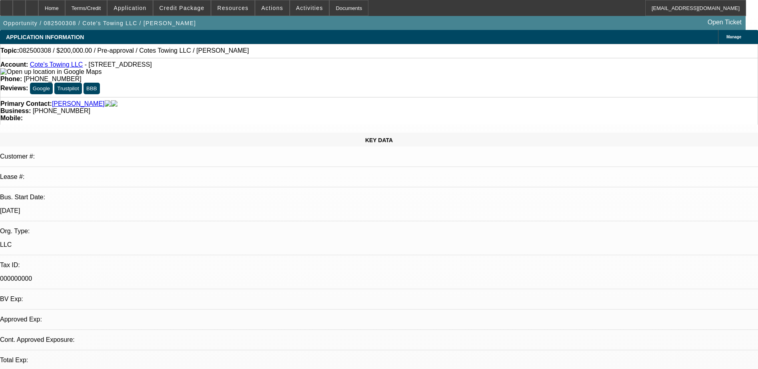
select select "0"
select select "1"
select select "3"
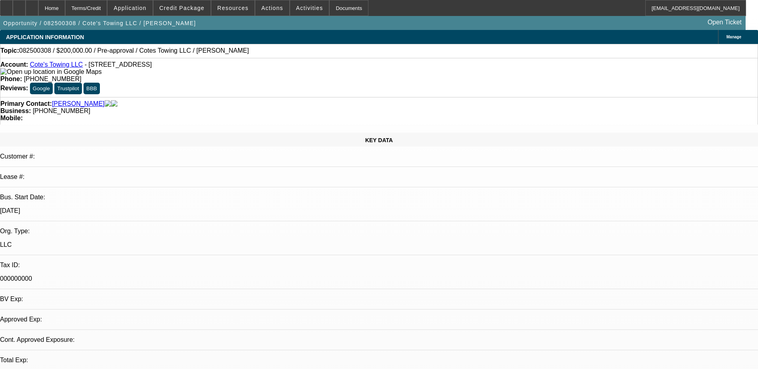
select select "6"
